Goal: Use online tool/utility: Utilize a website feature to perform a specific function

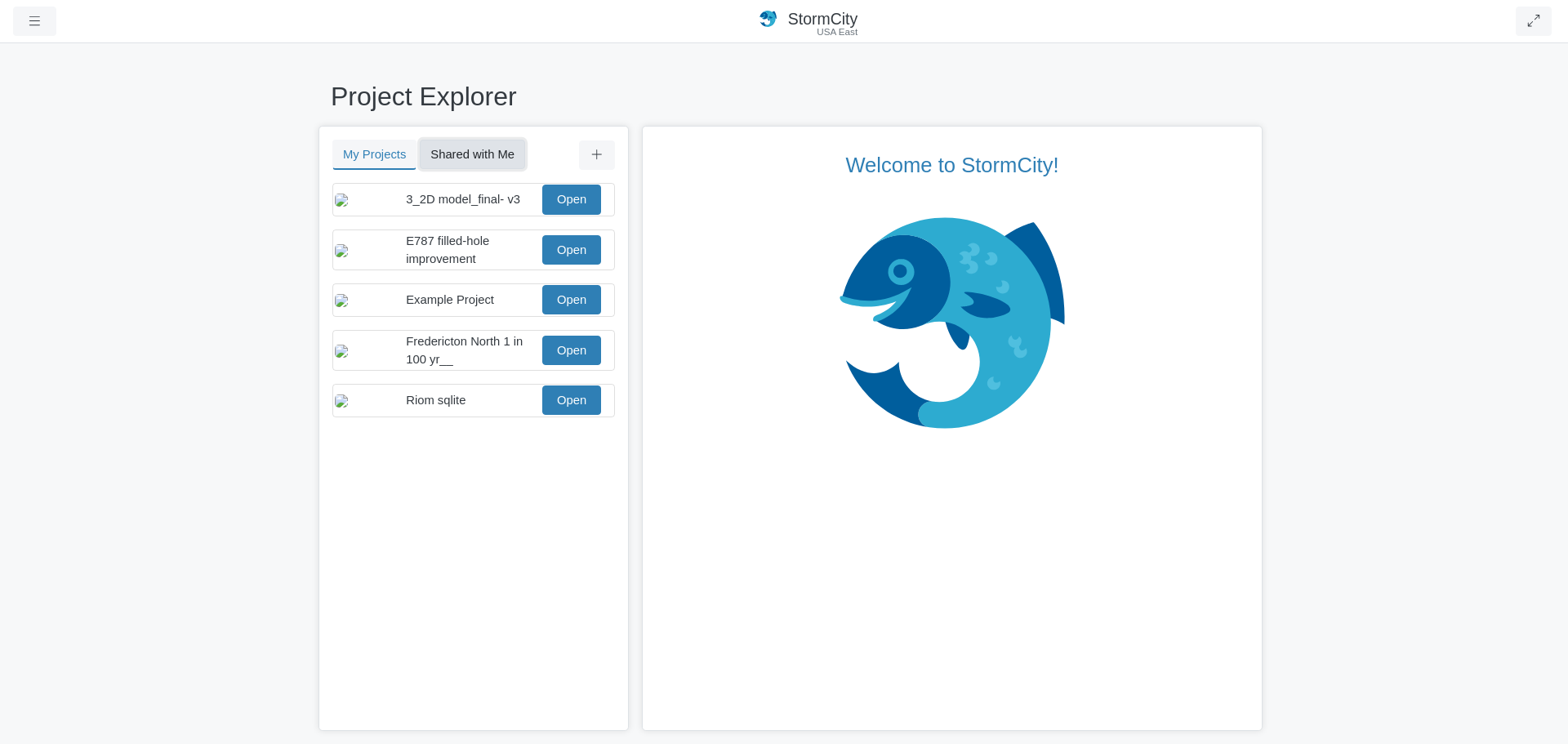
click at [461, 153] on button "Shared with Me" at bounding box center [472, 154] width 105 height 29
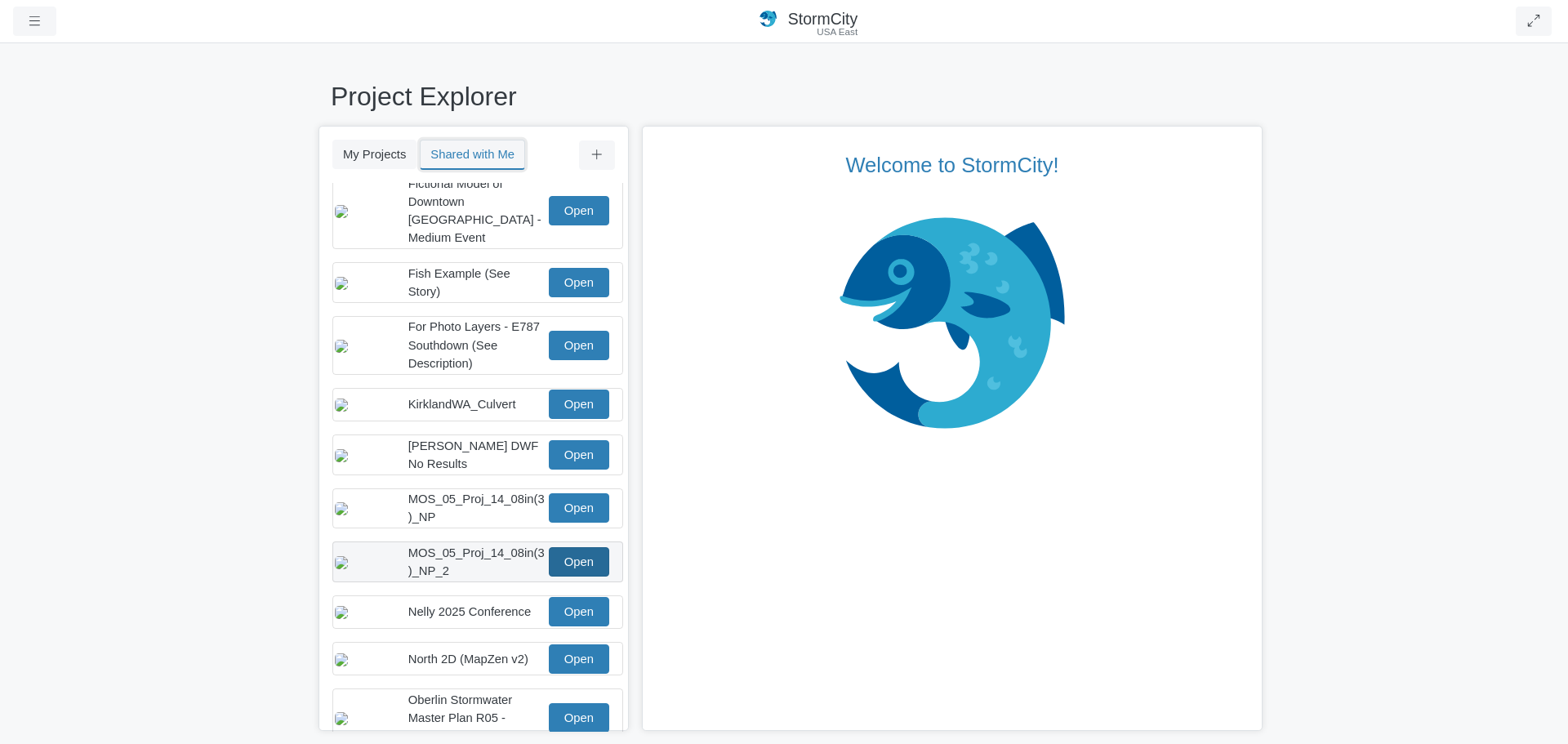
scroll to position [246, 0]
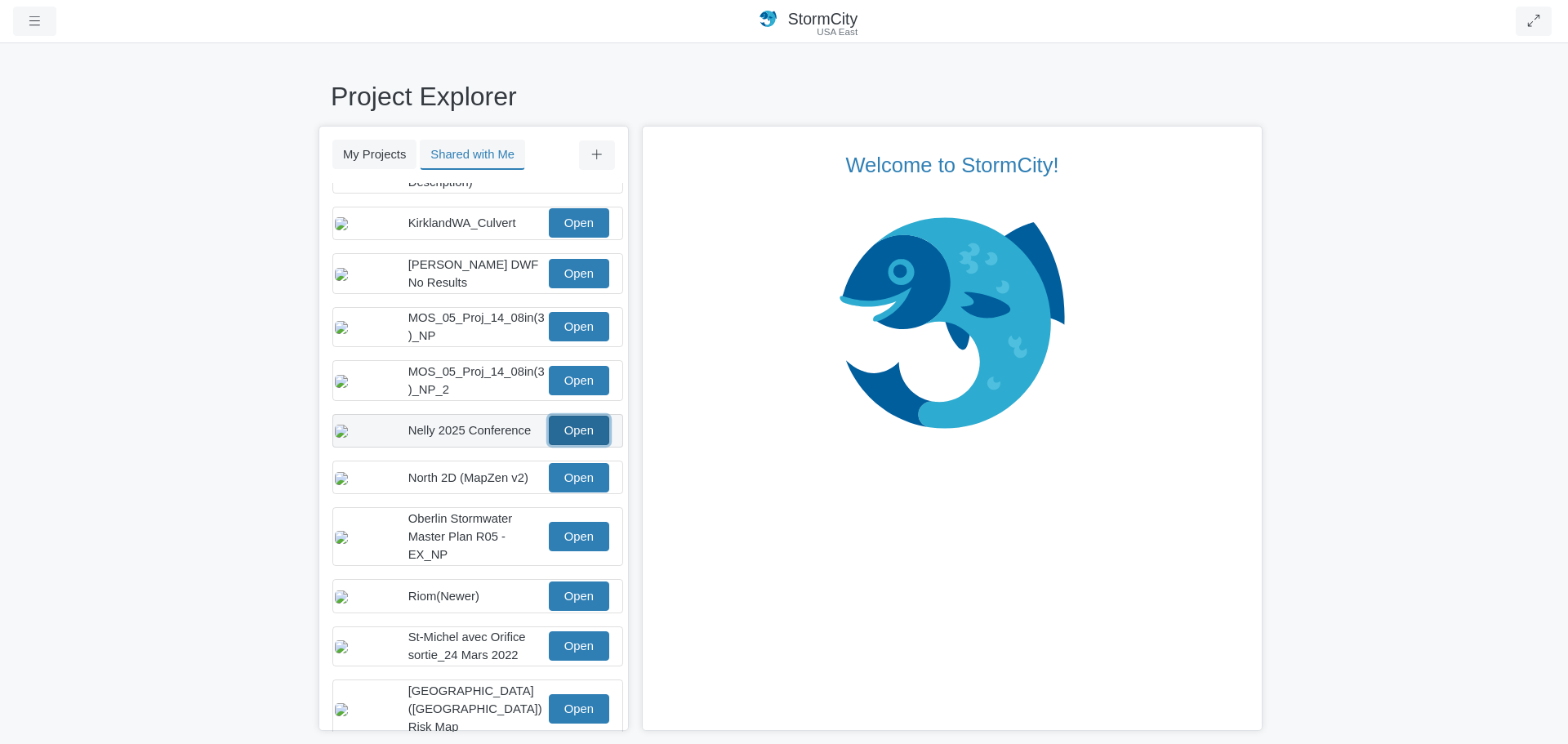
click at [577, 439] on link "Open" at bounding box center [579, 430] width 61 height 29
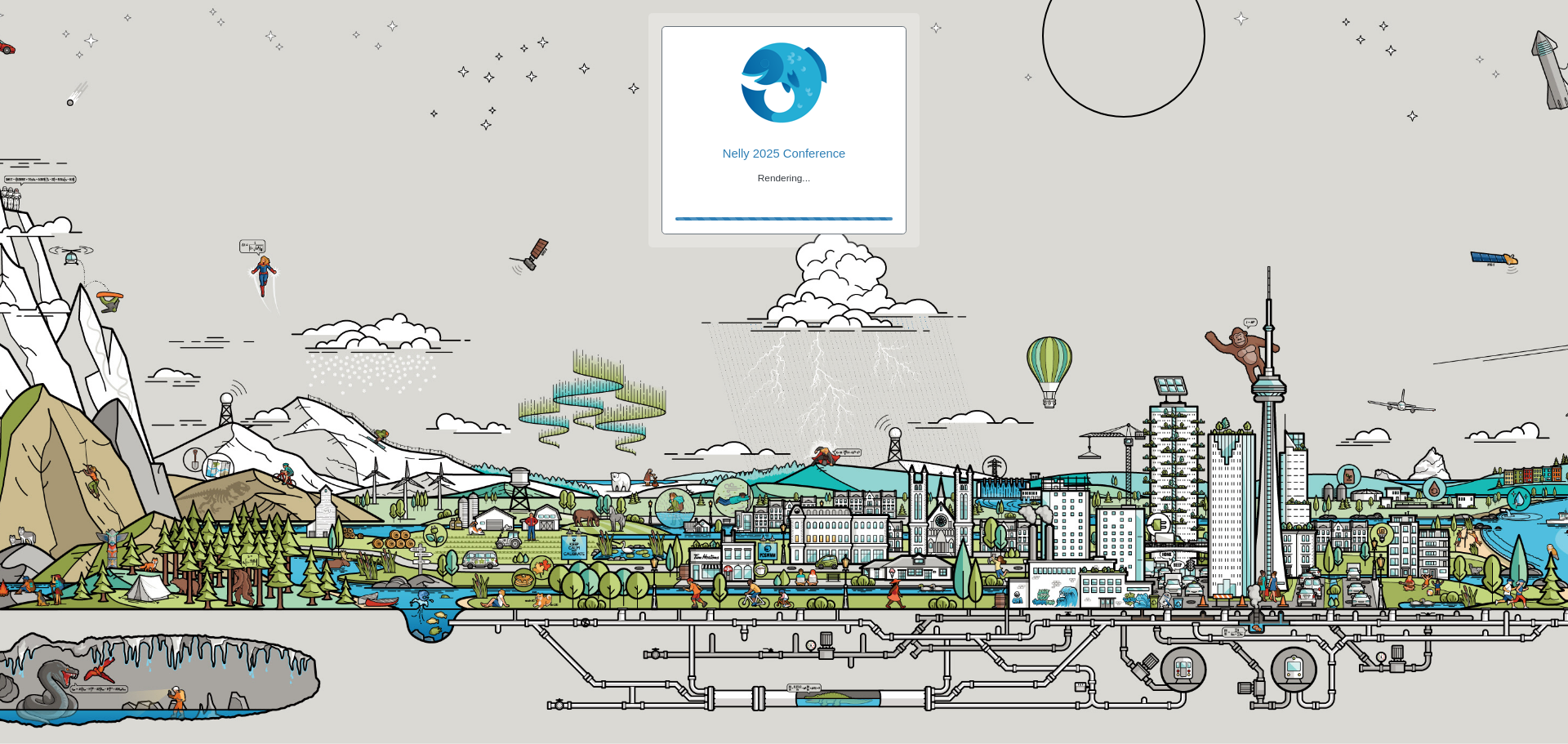
checkbox input "true"
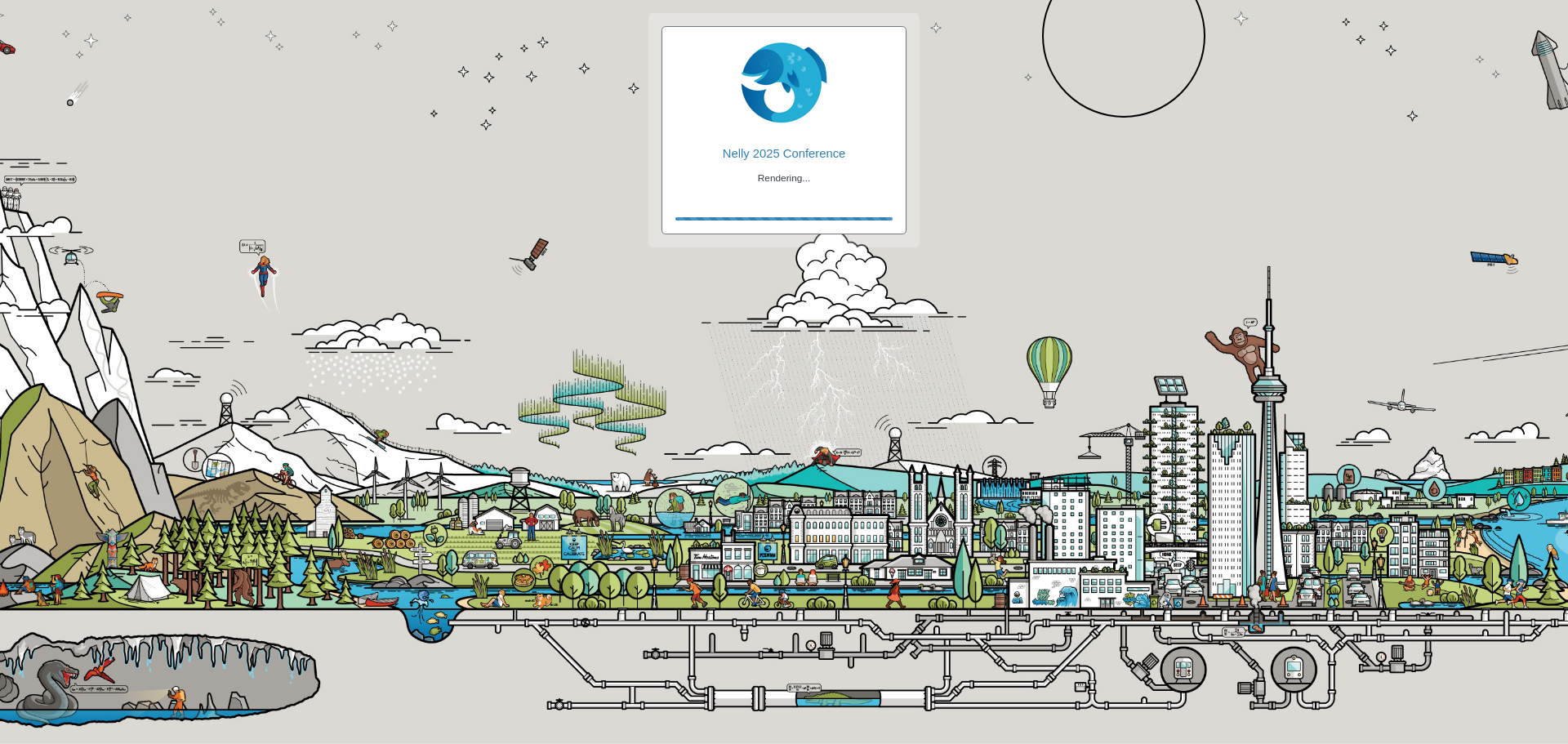
checkbox input "true"
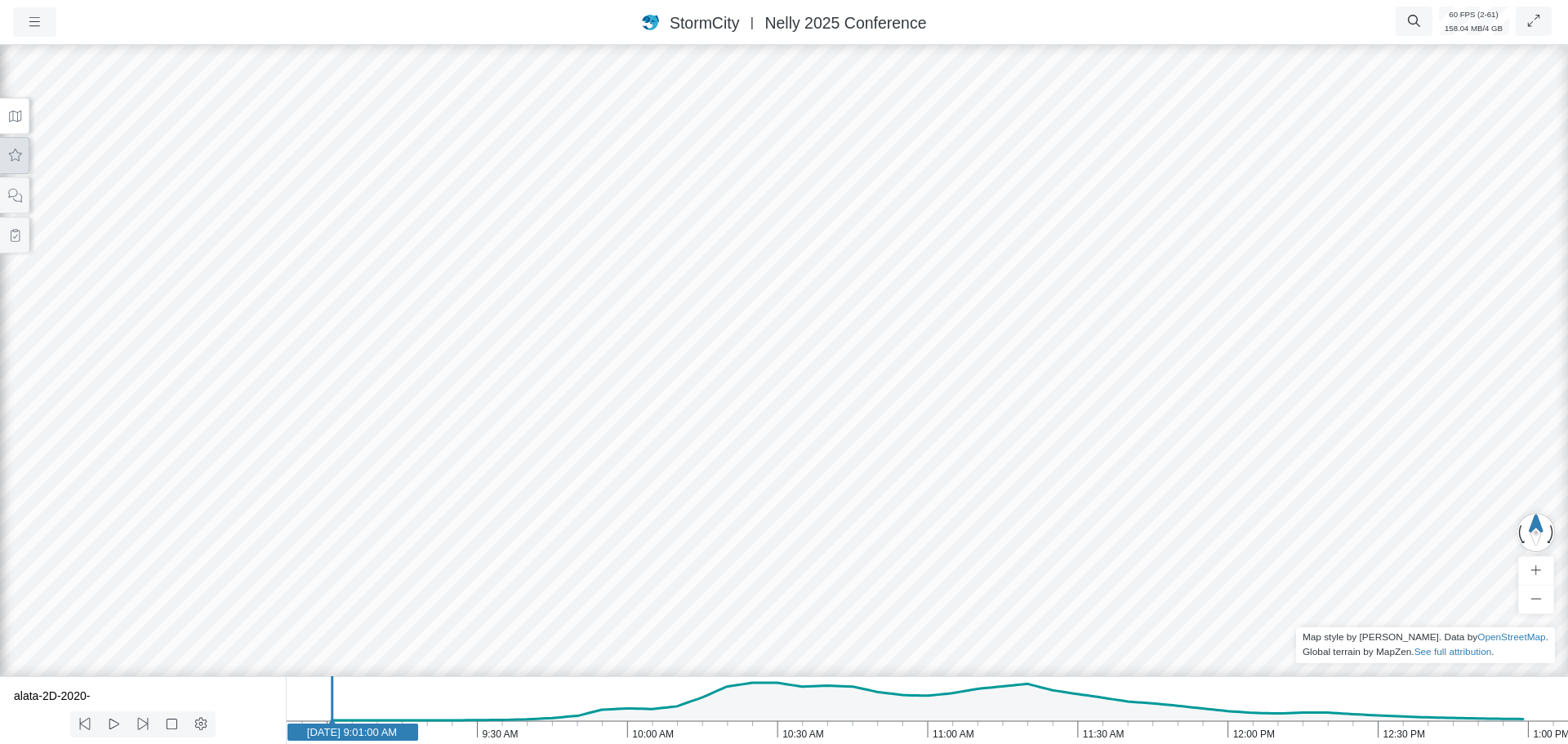
click at [21, 150] on icon at bounding box center [14, 156] width 15 height 13
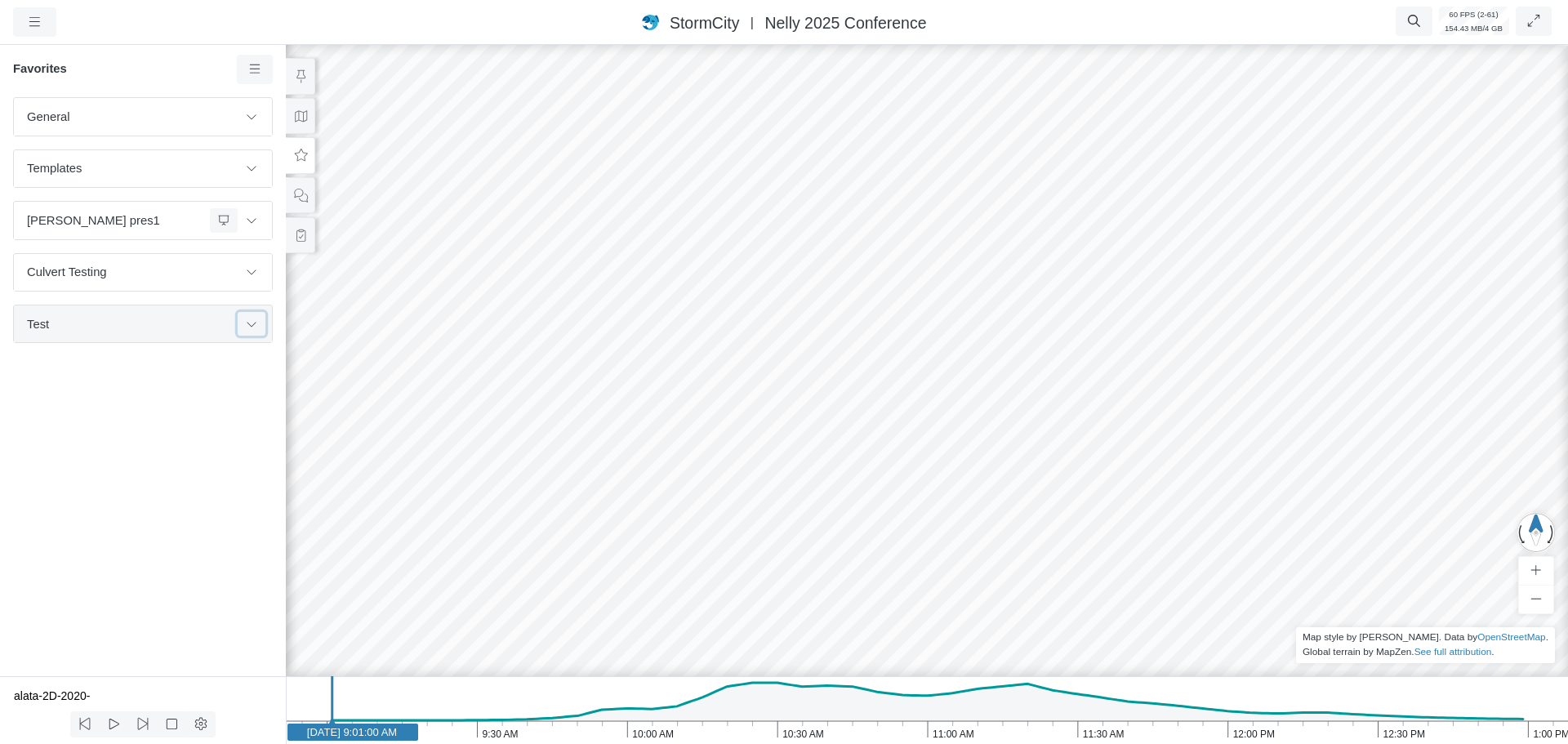
click at [249, 325] on icon at bounding box center [251, 324] width 9 height 5
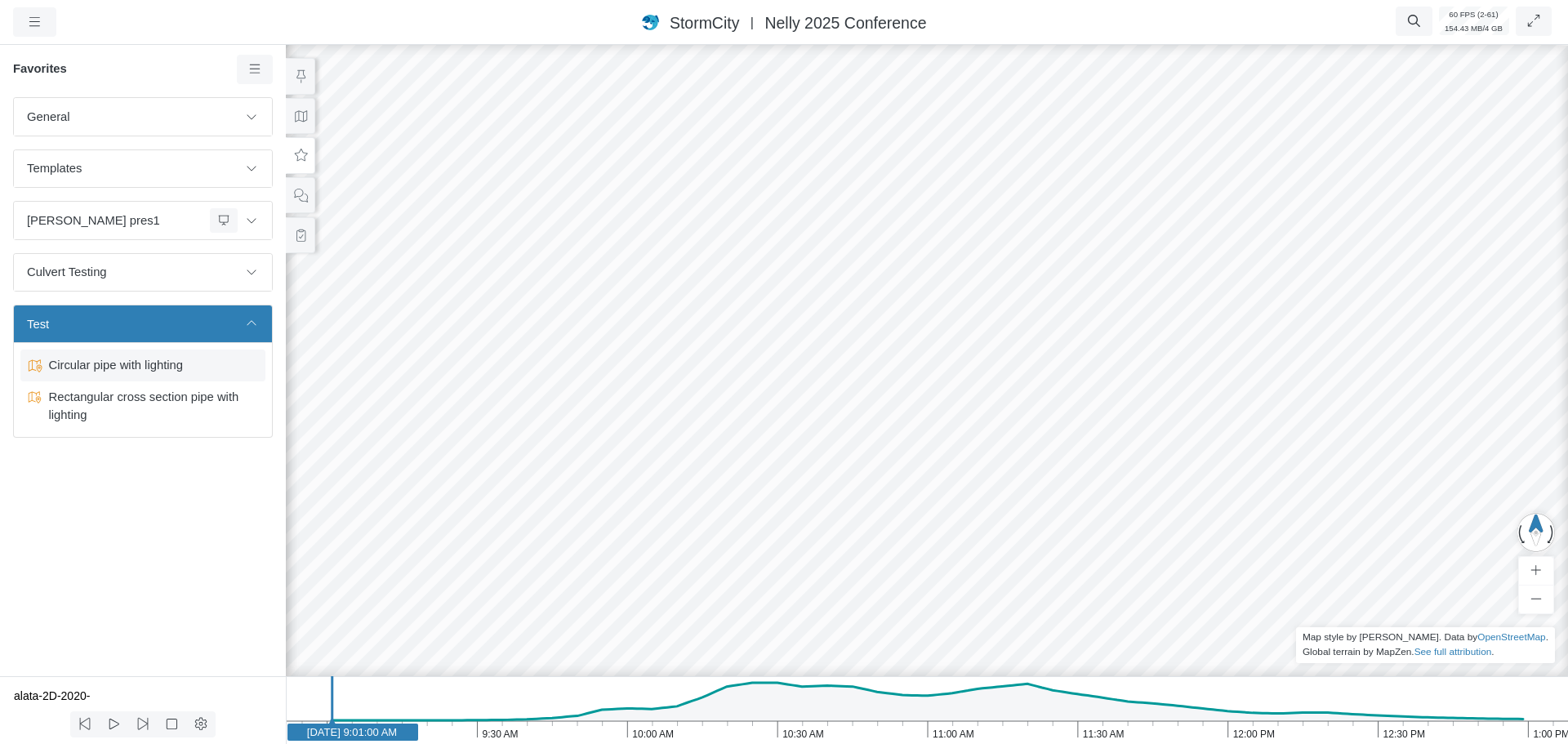
click at [144, 371] on span "Circular pipe with lighting" at bounding box center [144, 365] width 204 height 18
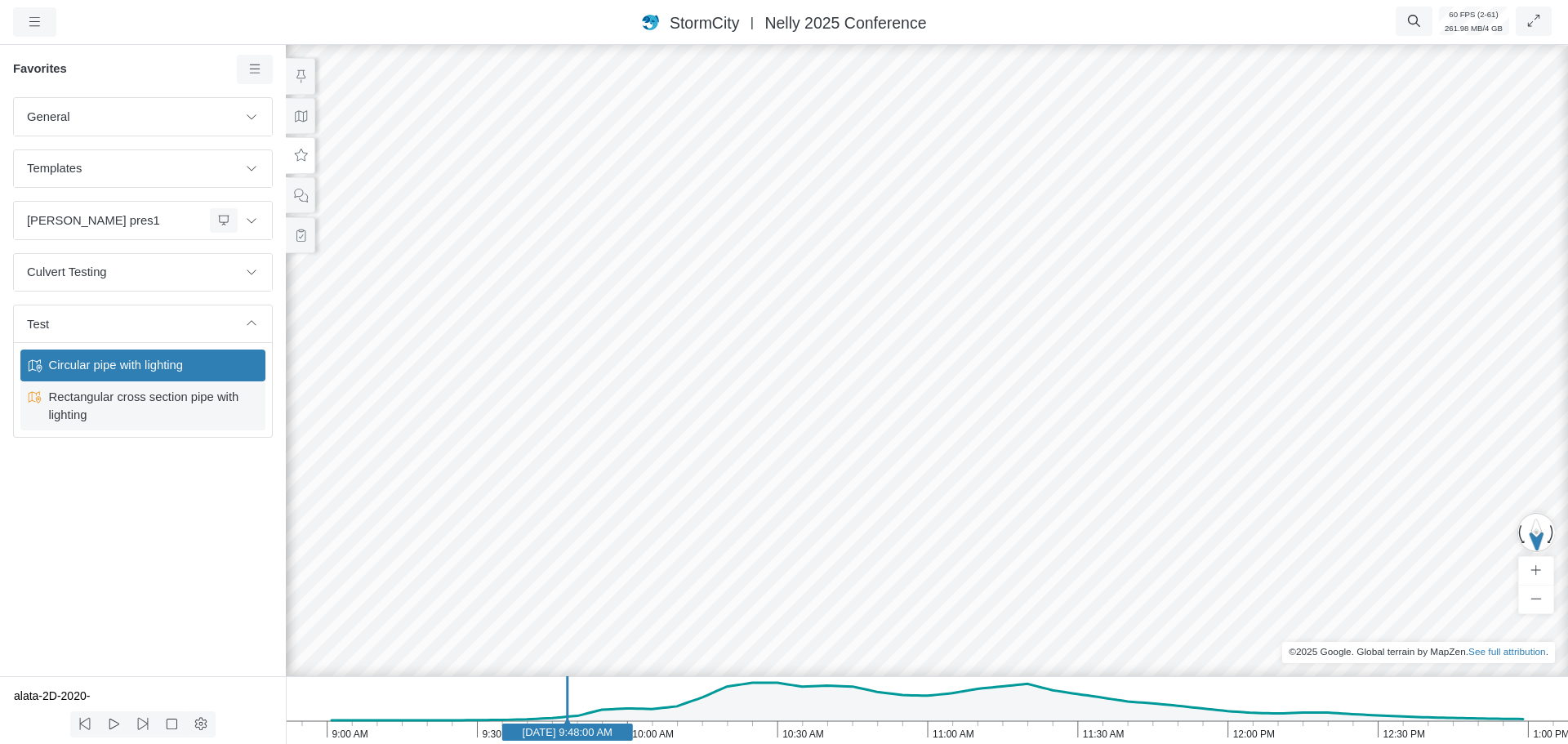
click at [141, 402] on span "Rectangular cross section pipe with lighting" at bounding box center [143, 406] width 204 height 36
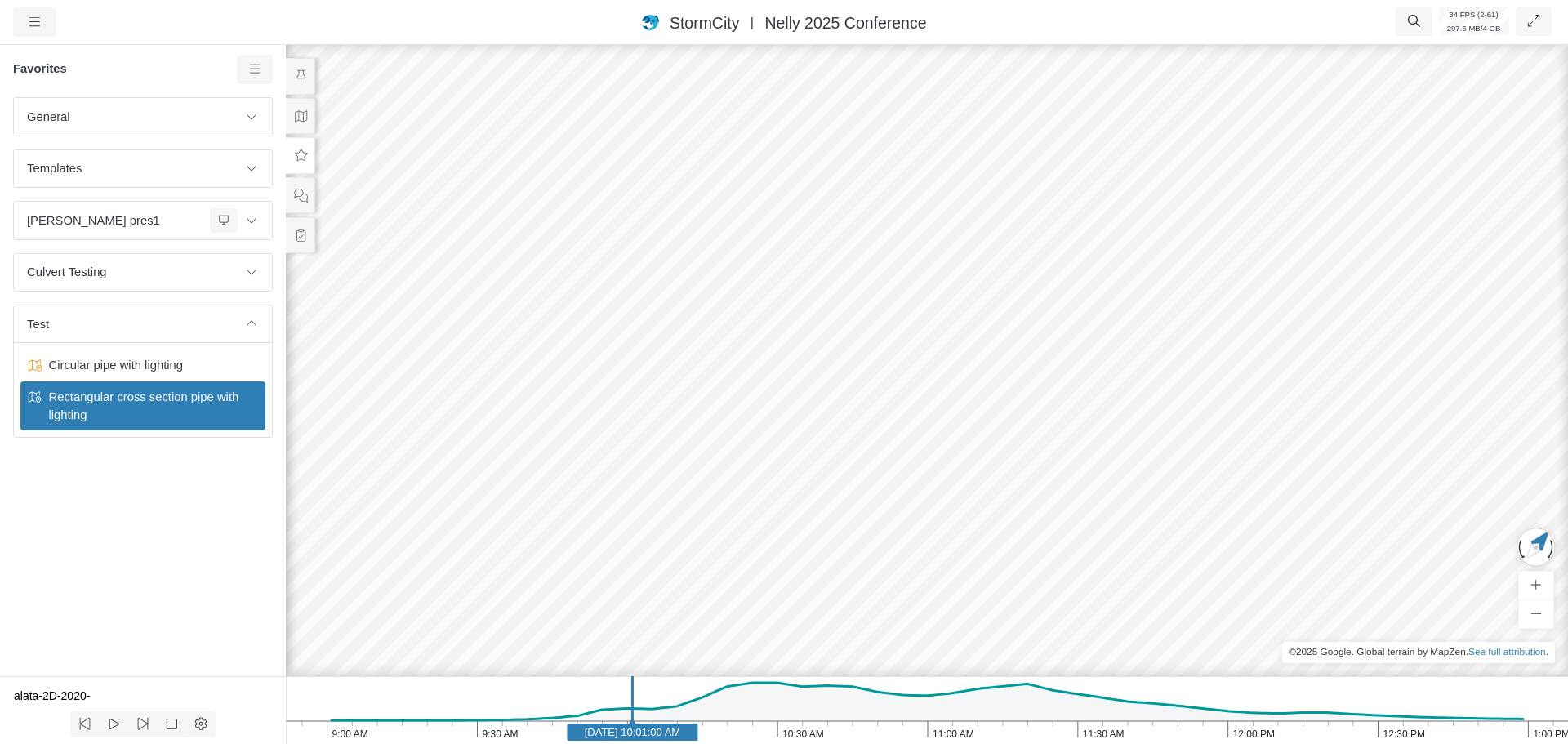
drag, startPoint x: 1047, startPoint y: 365, endPoint x: 927, endPoint y: 380, distance: 120.9
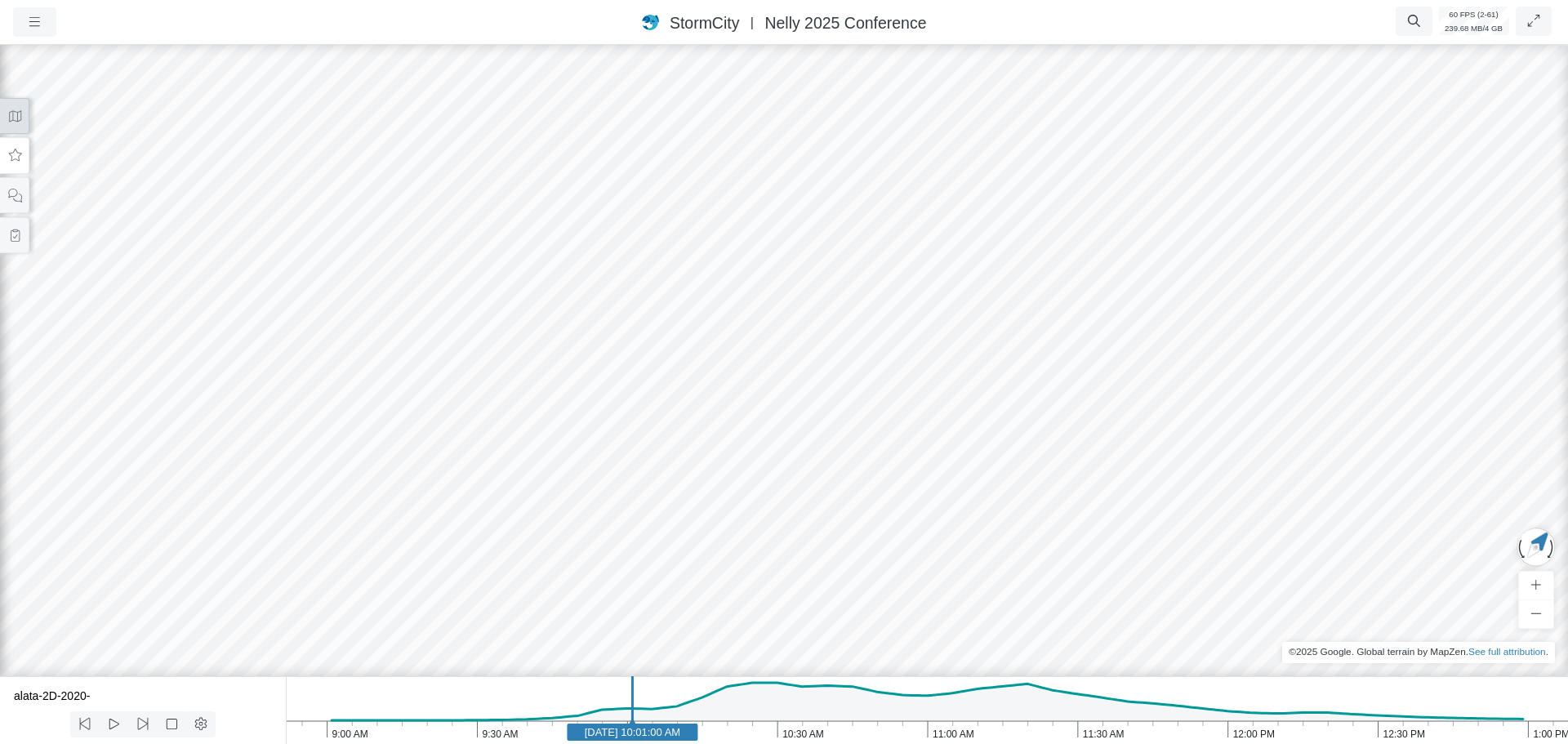
click at [13, 116] on icon at bounding box center [14, 117] width 15 height 13
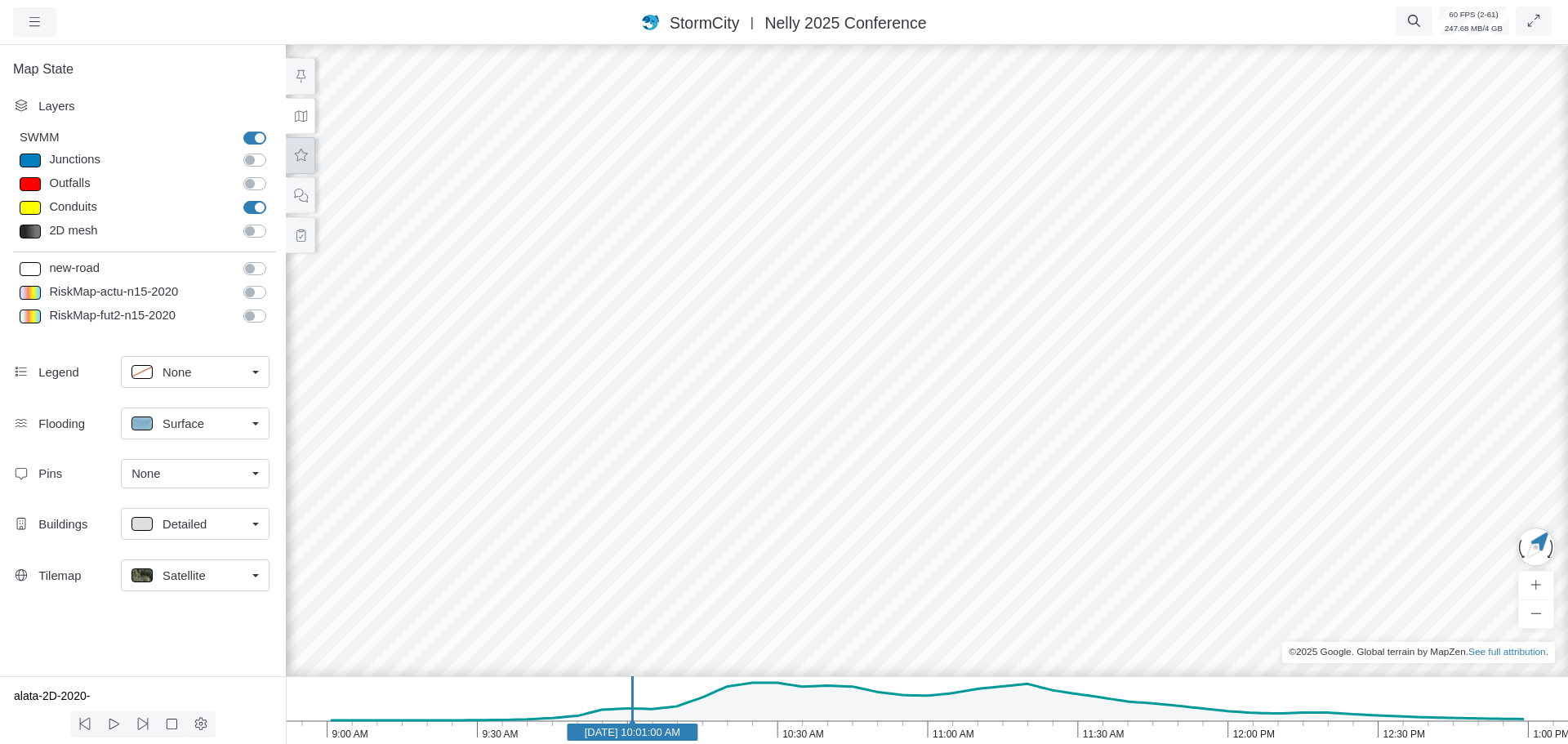
click at [300, 157] on icon at bounding box center [301, 156] width 15 height 13
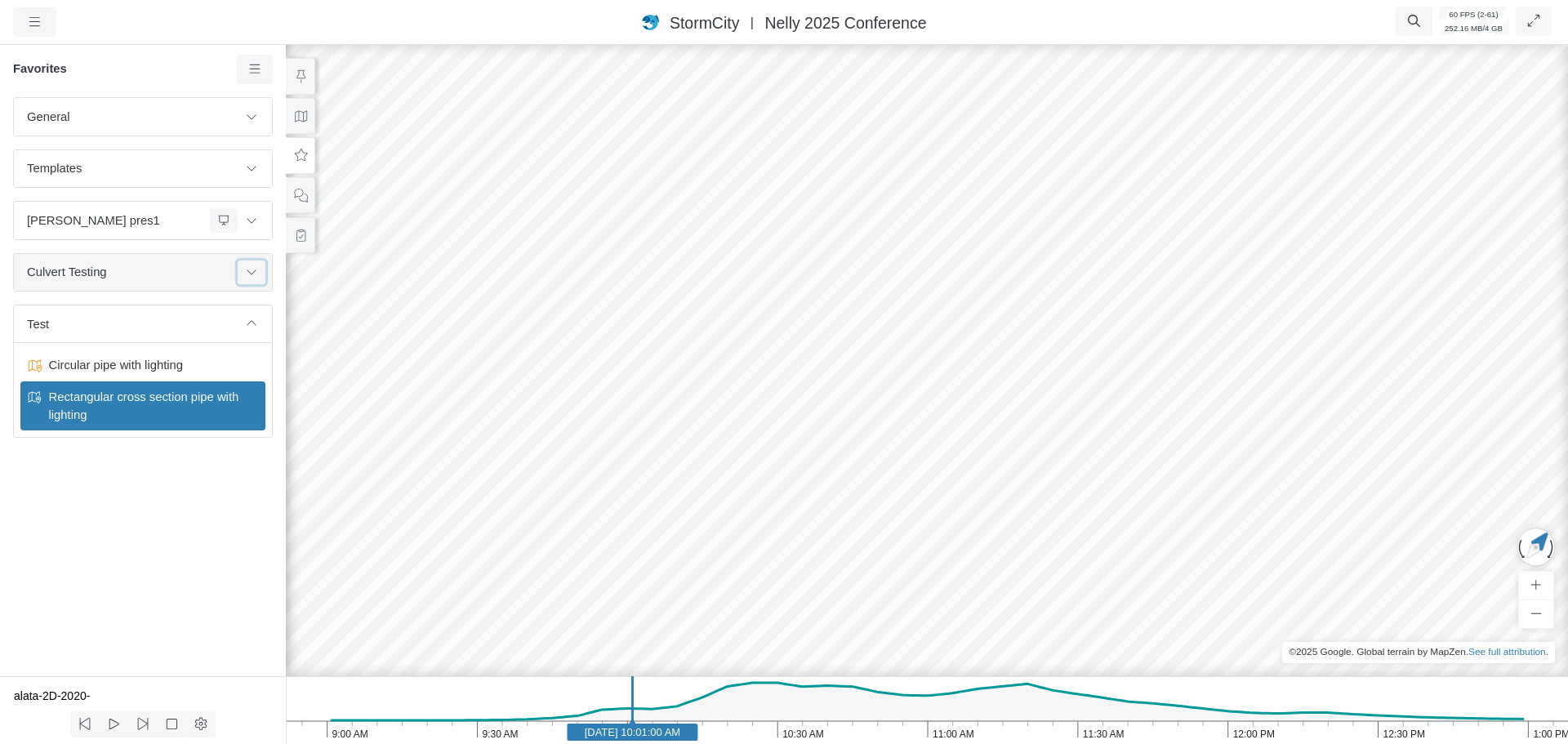
click at [245, 277] on icon at bounding box center [252, 272] width 13 height 11
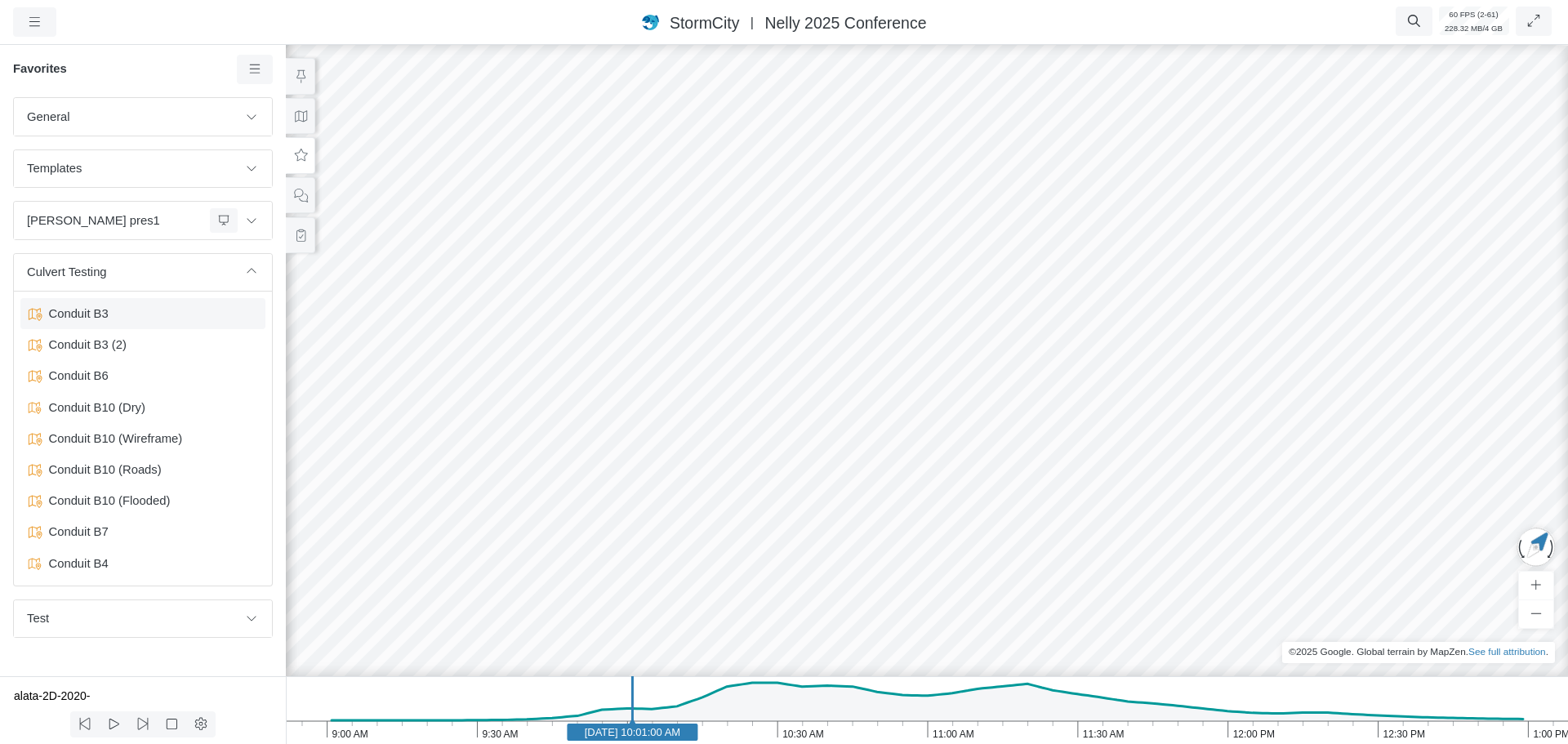
click at [150, 316] on span "Conduit B3" at bounding box center [144, 314] width 204 height 18
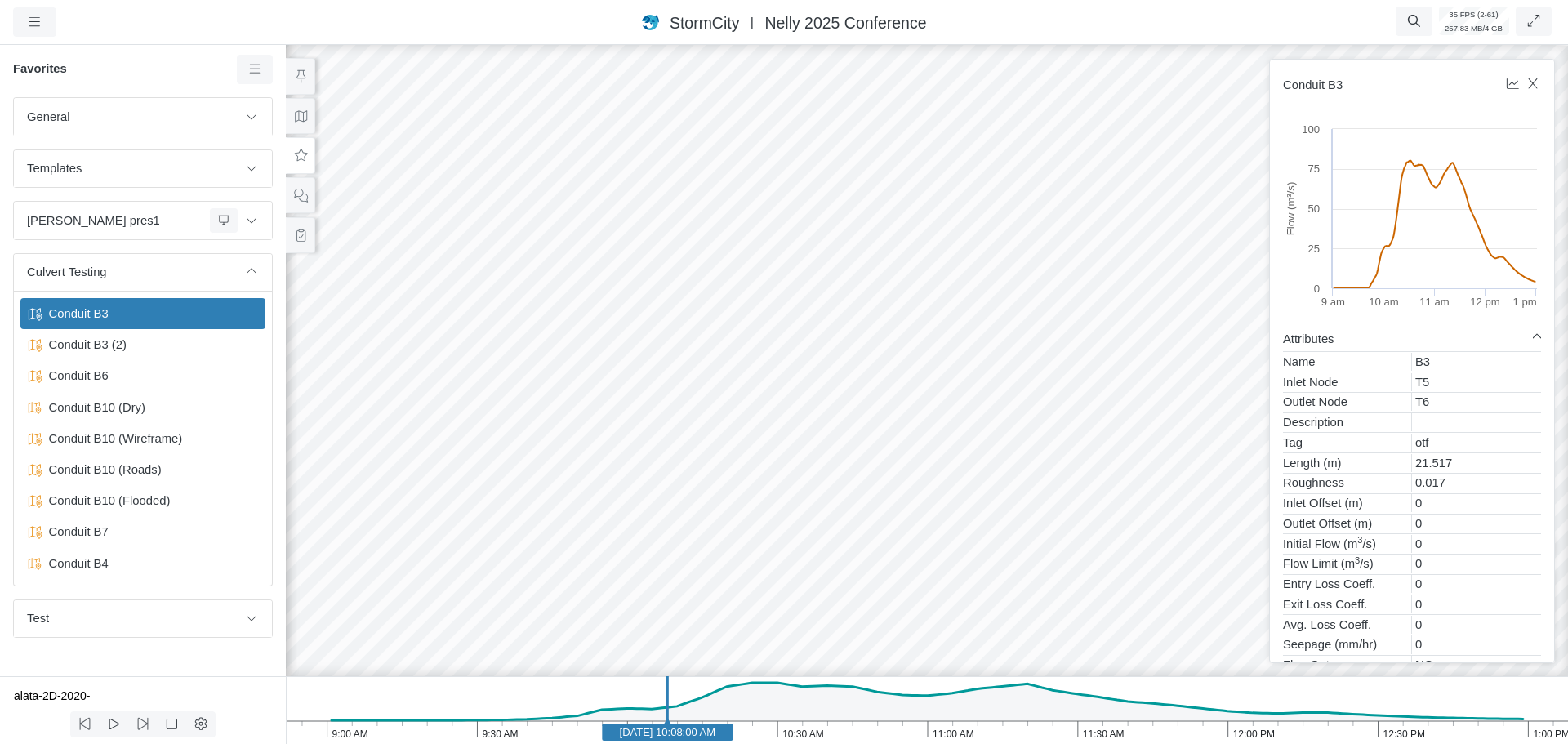
drag, startPoint x: 1127, startPoint y: 444, endPoint x: 1074, endPoint y: 371, distance: 90.2
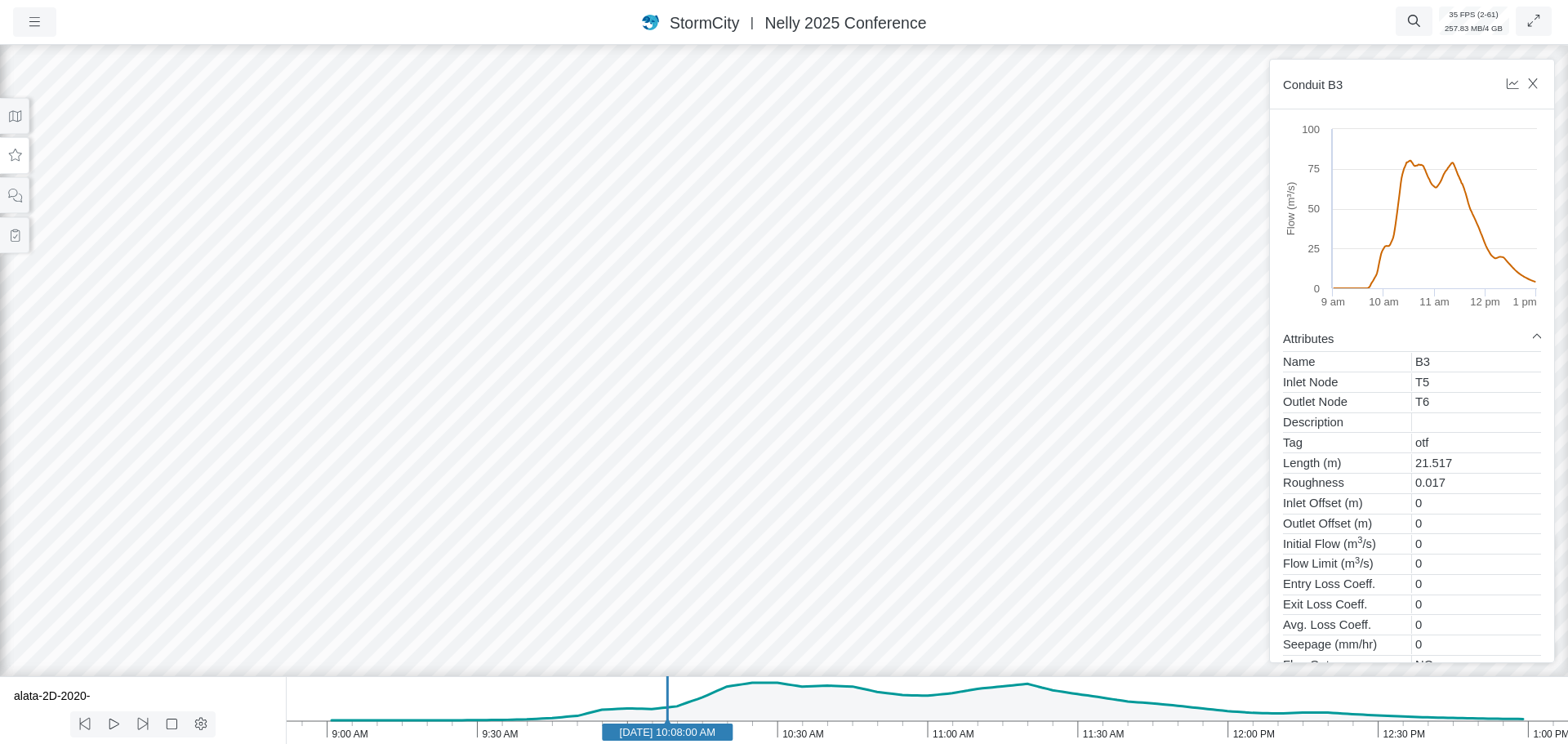
click at [976, 434] on div at bounding box center [784, 392] width 1568 height 702
drag, startPoint x: 936, startPoint y: 426, endPoint x: 939, endPoint y: 413, distance: 13.3
click at [936, 423] on div at bounding box center [784, 392] width 1568 height 702
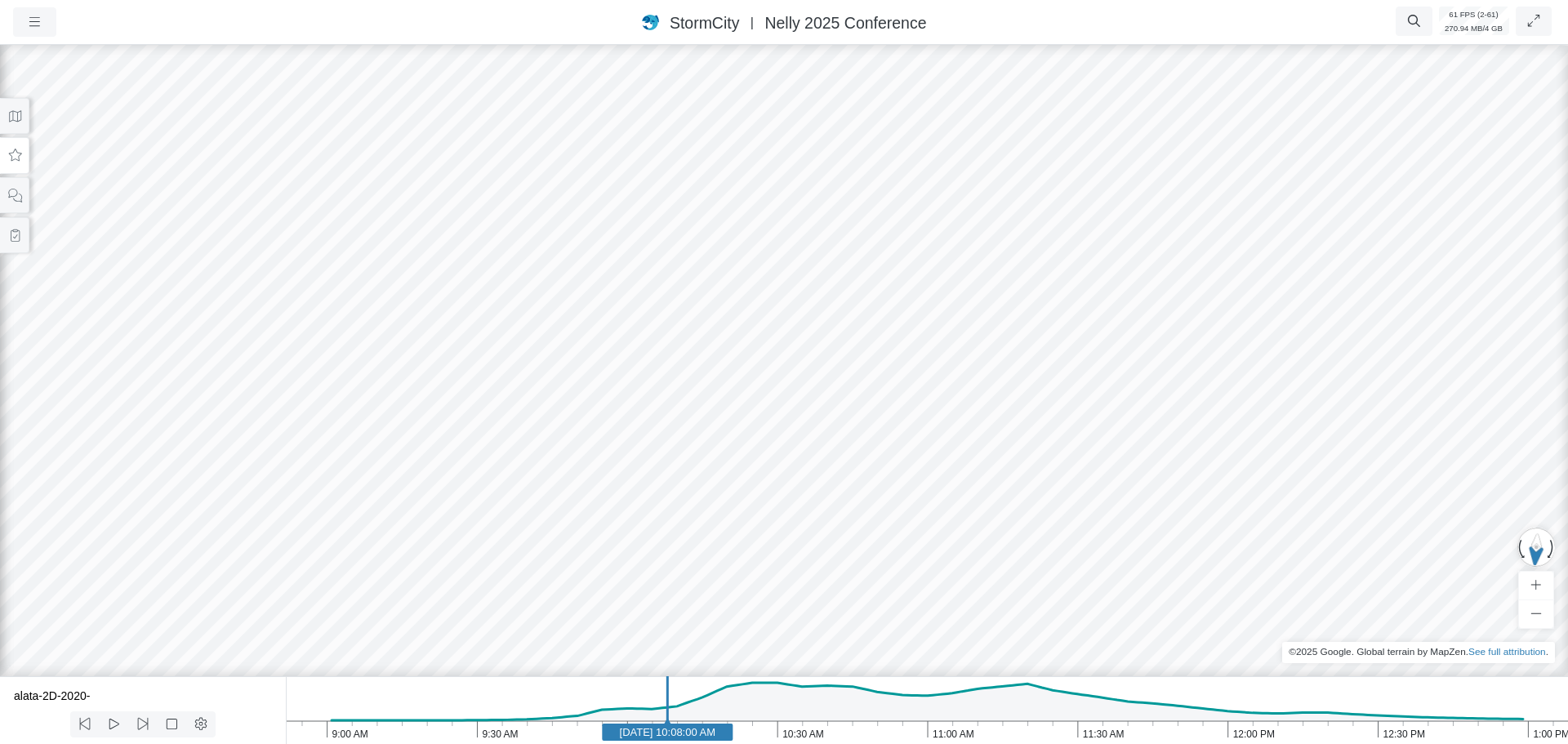
drag, startPoint x: 981, startPoint y: 368, endPoint x: 869, endPoint y: 550, distance: 213.7
drag, startPoint x: 356, startPoint y: 427, endPoint x: 785, endPoint y: 258, distance: 461.1
click at [785, 259] on div at bounding box center [784, 392] width 1568 height 702
